Goal: Information Seeking & Learning: Learn about a topic

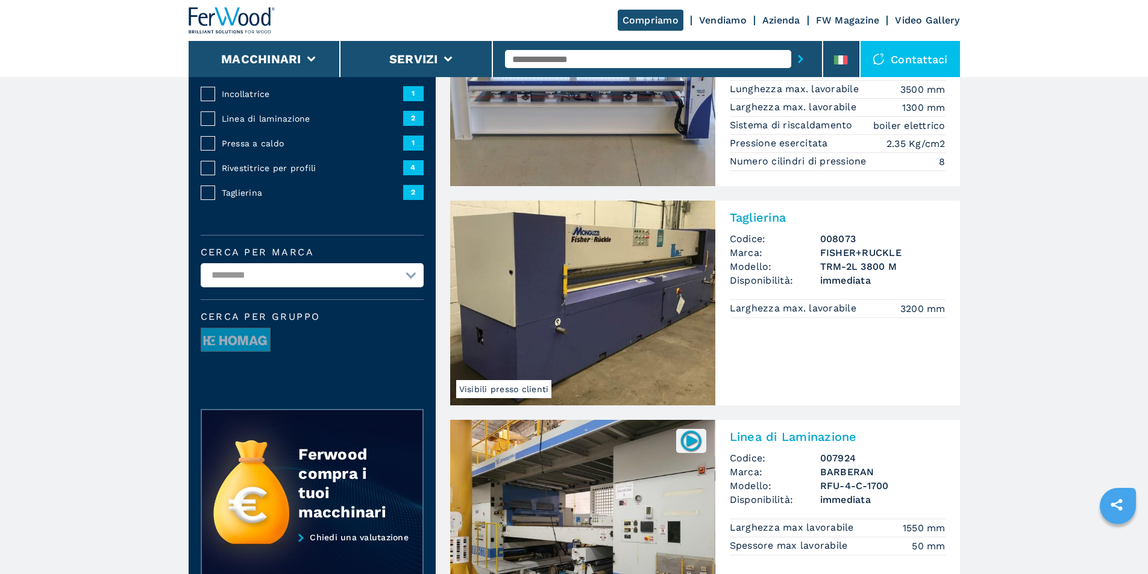
scroll to position [181, 0]
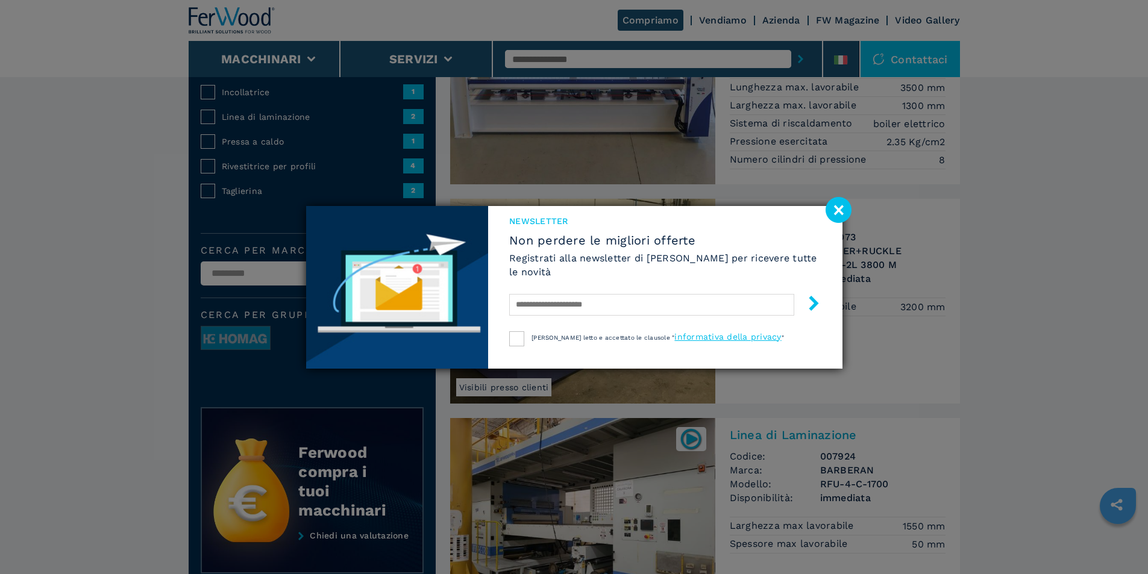
click at [839, 213] on image at bounding box center [839, 210] width 26 height 26
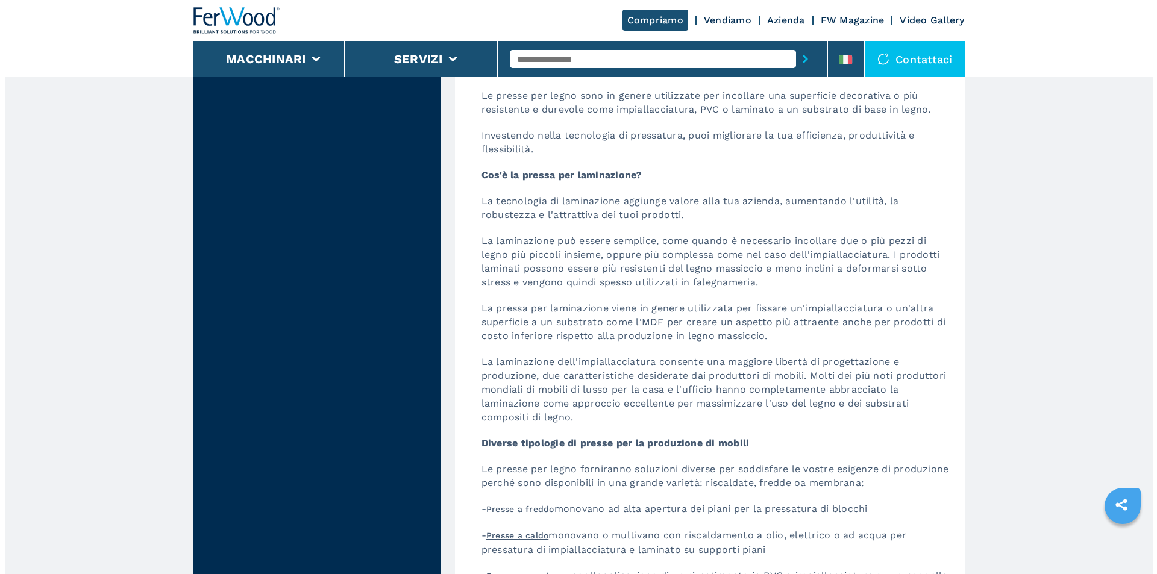
scroll to position [2552, 0]
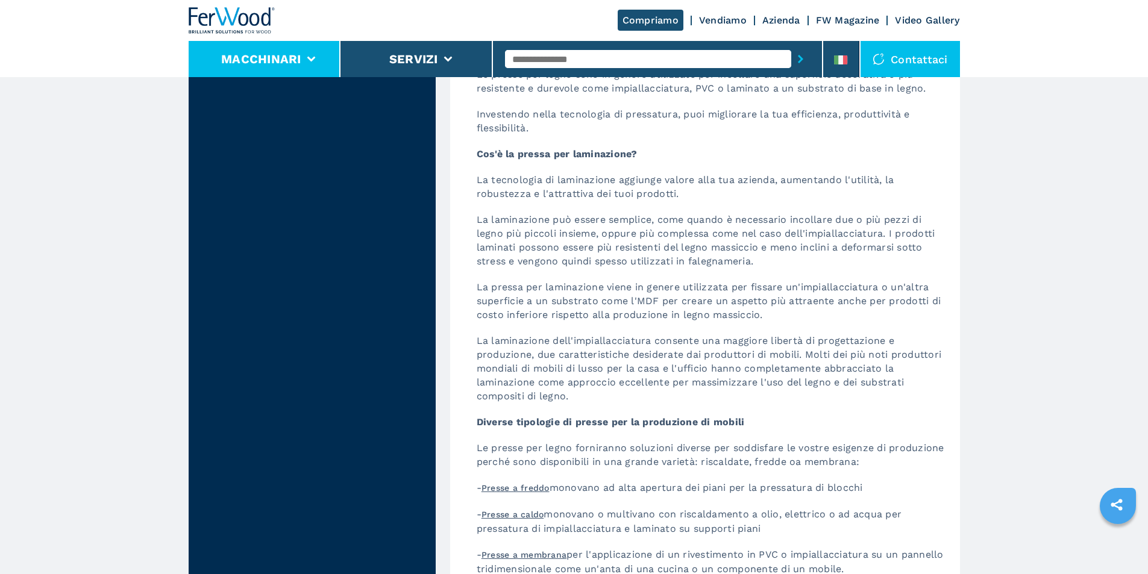
click at [310, 59] on icon at bounding box center [311, 59] width 8 height 5
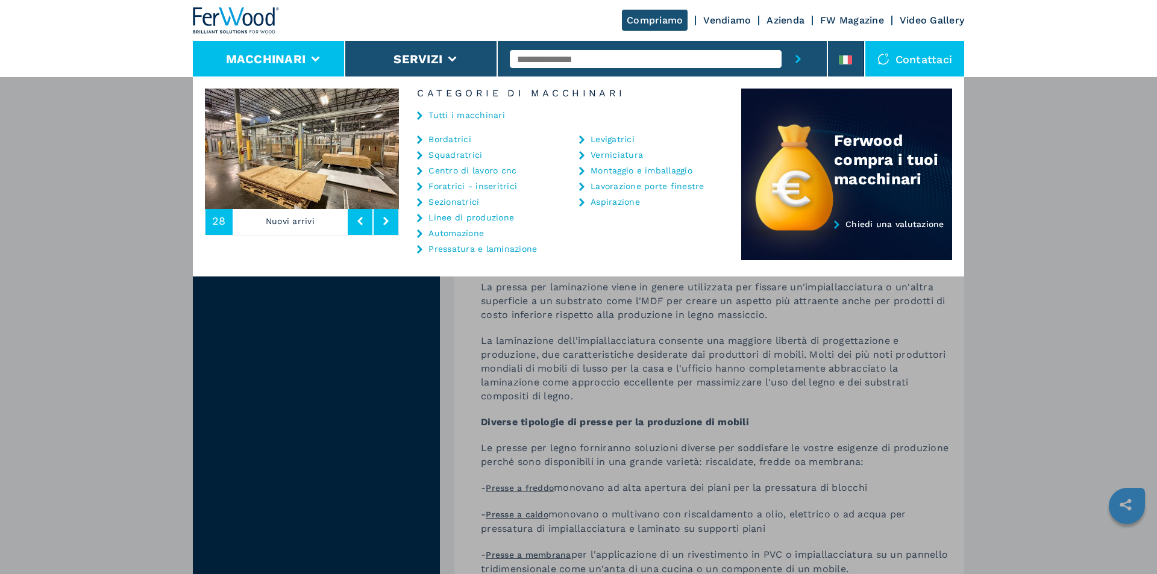
click at [448, 250] on link "Pressatura e laminazione" at bounding box center [483, 249] width 109 height 8
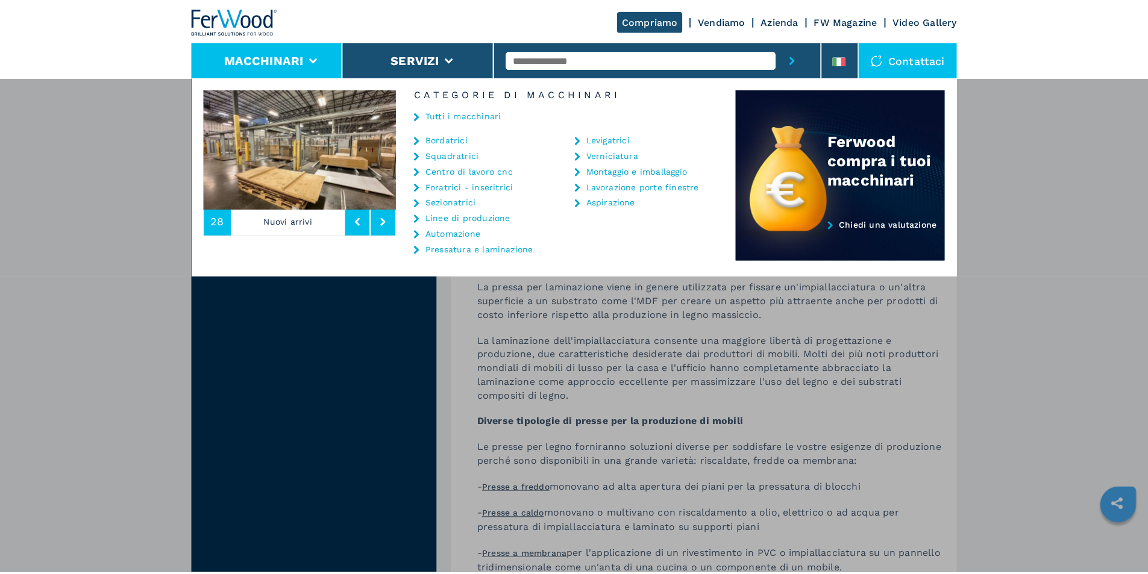
scroll to position [0, 0]
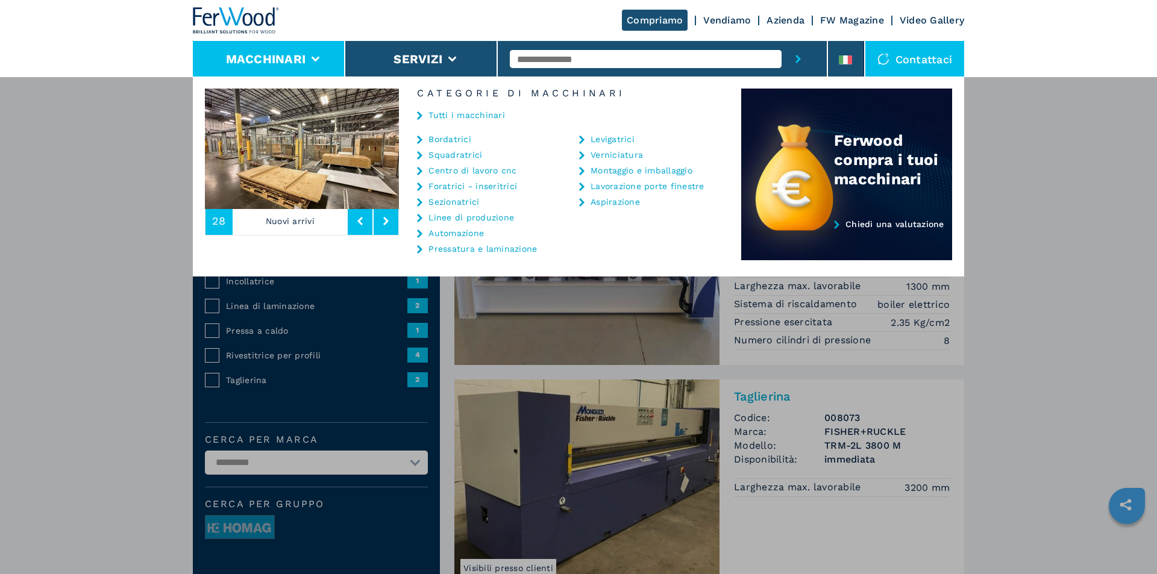
click at [212, 334] on div "Macchinari Bordatrici Squadratrici Centro di lavoro cnc Foratrici - inseritrici…" at bounding box center [578, 364] width 1157 height 574
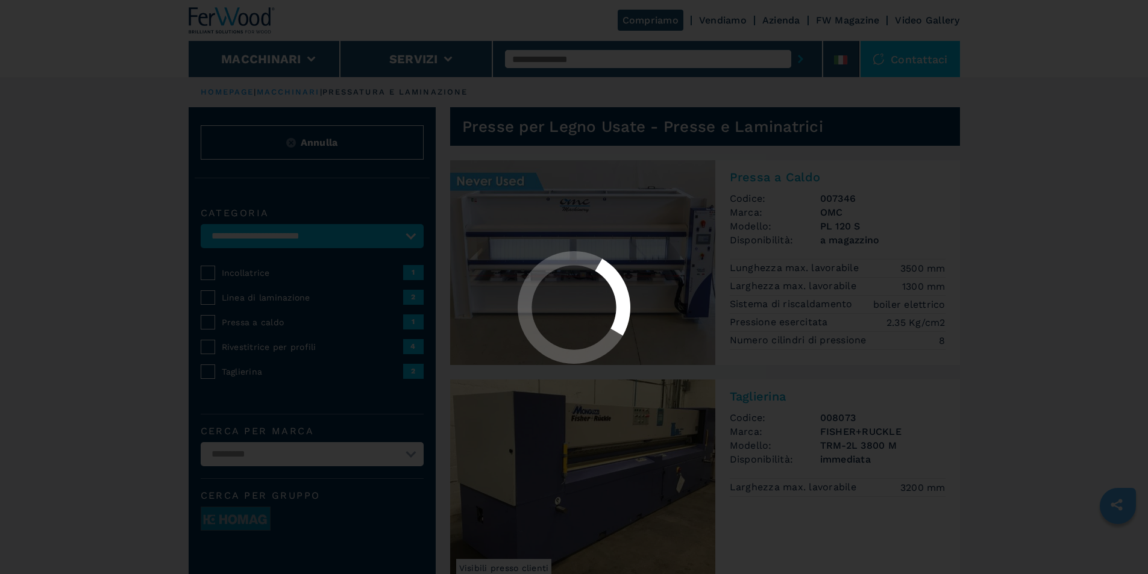
select select "**********"
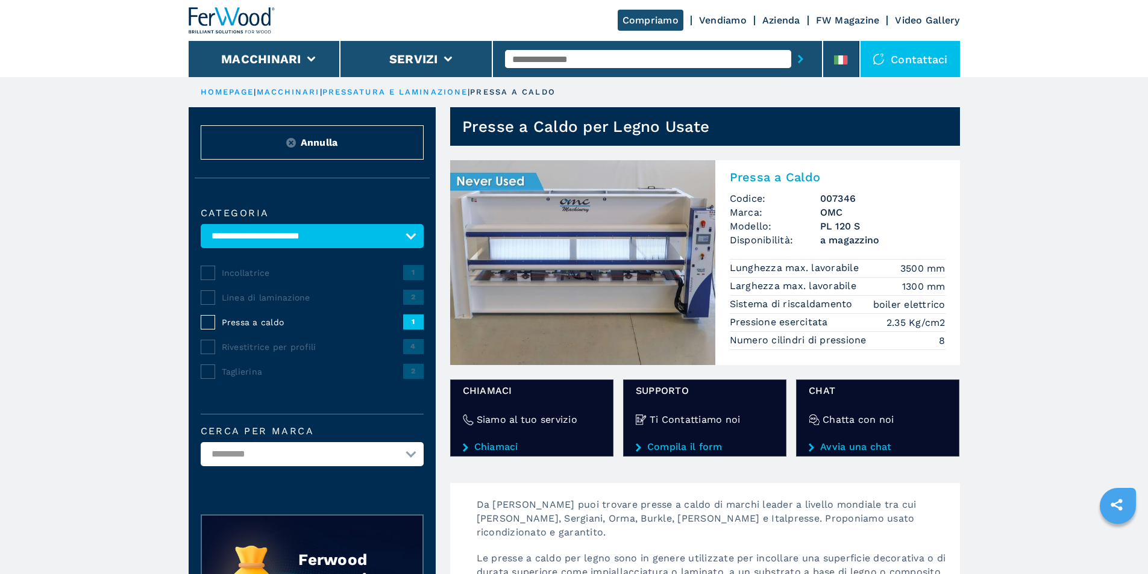
click at [513, 180] on img at bounding box center [582, 262] width 265 height 205
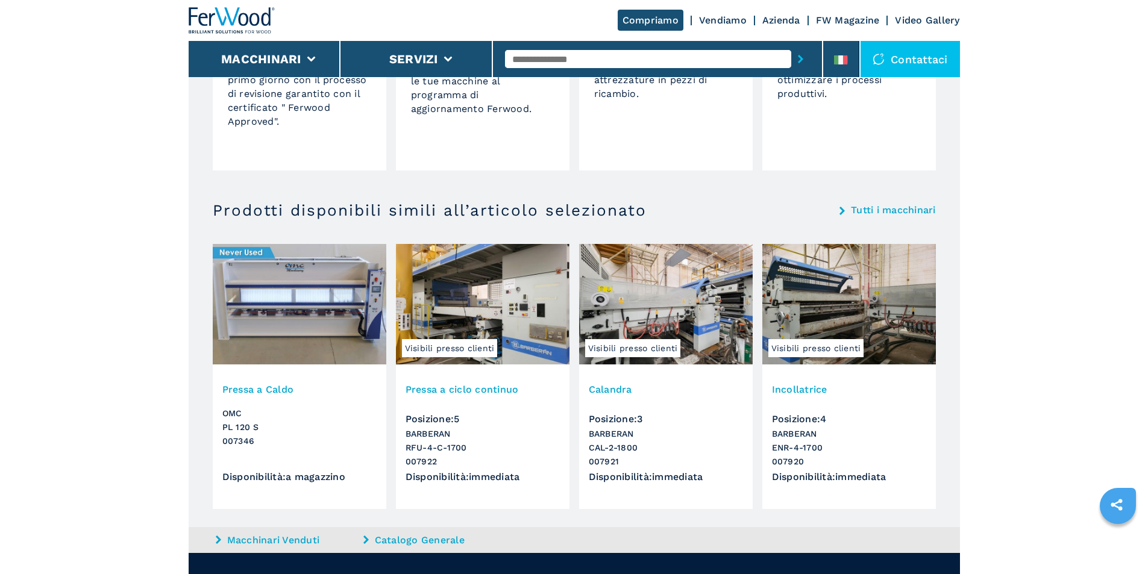
scroll to position [1105, 0]
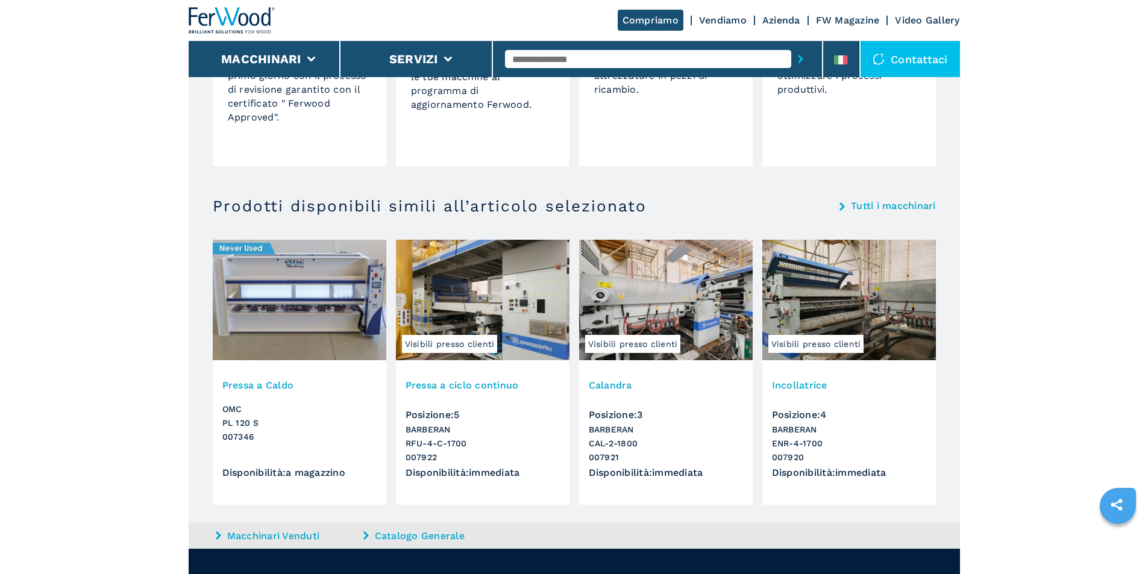
select select "**********"
